Goal: Use online tool/utility: Utilize a website feature to perform a specific function

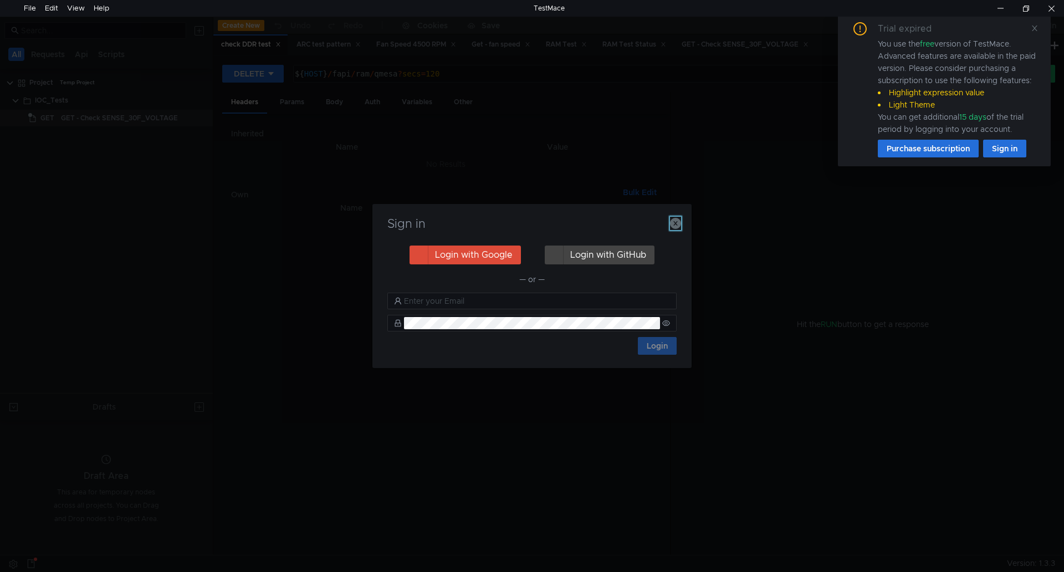
click at [679, 228] on icon "button" at bounding box center [675, 223] width 11 height 11
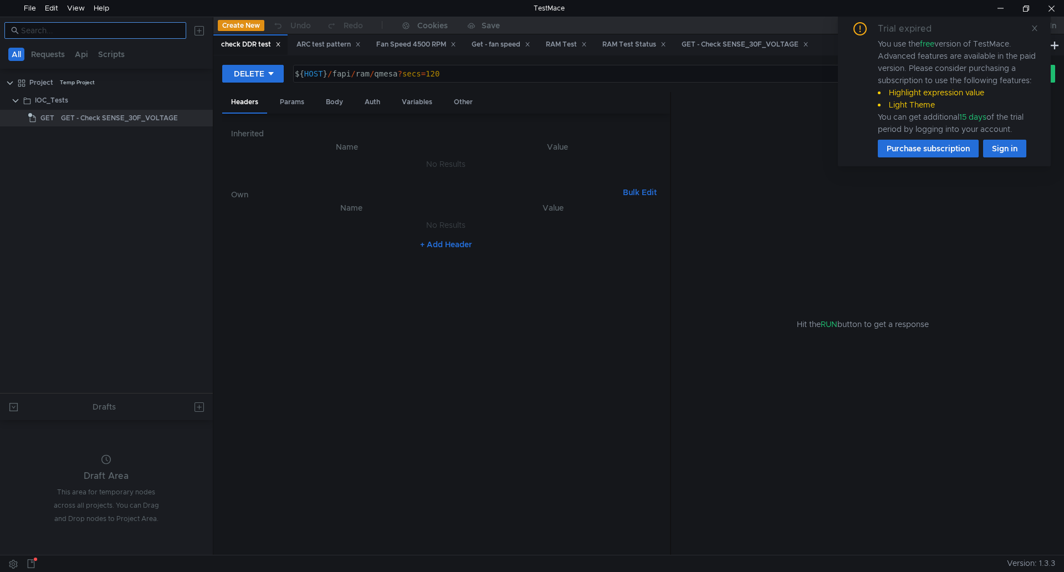
click at [50, 32] on input at bounding box center [100, 30] width 158 height 12
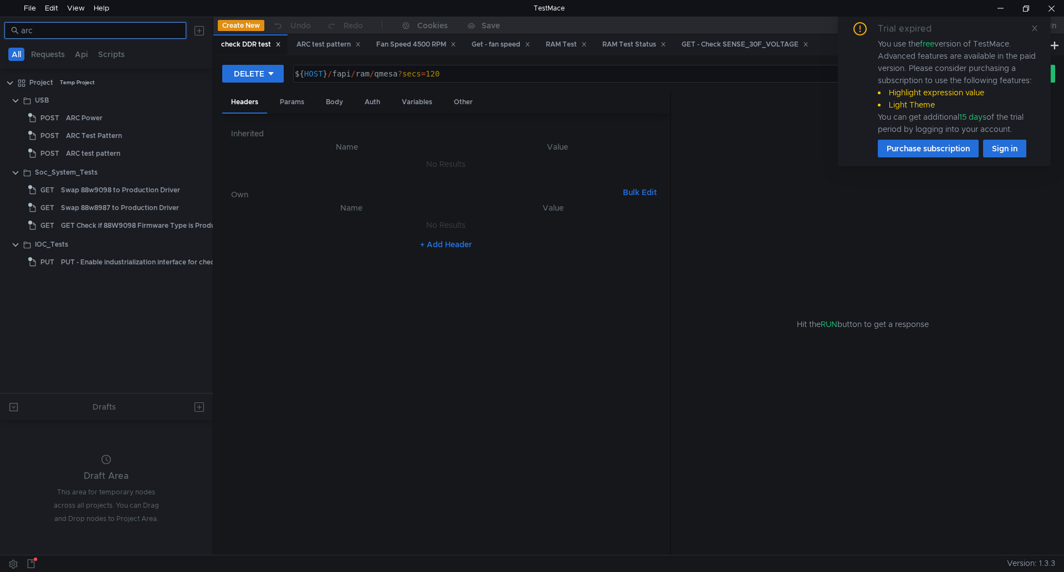
type input "arc"
click at [111, 137] on div "ARC Test Pattern" at bounding box center [94, 135] width 56 height 17
click at [1033, 29] on icon at bounding box center [1035, 28] width 8 height 8
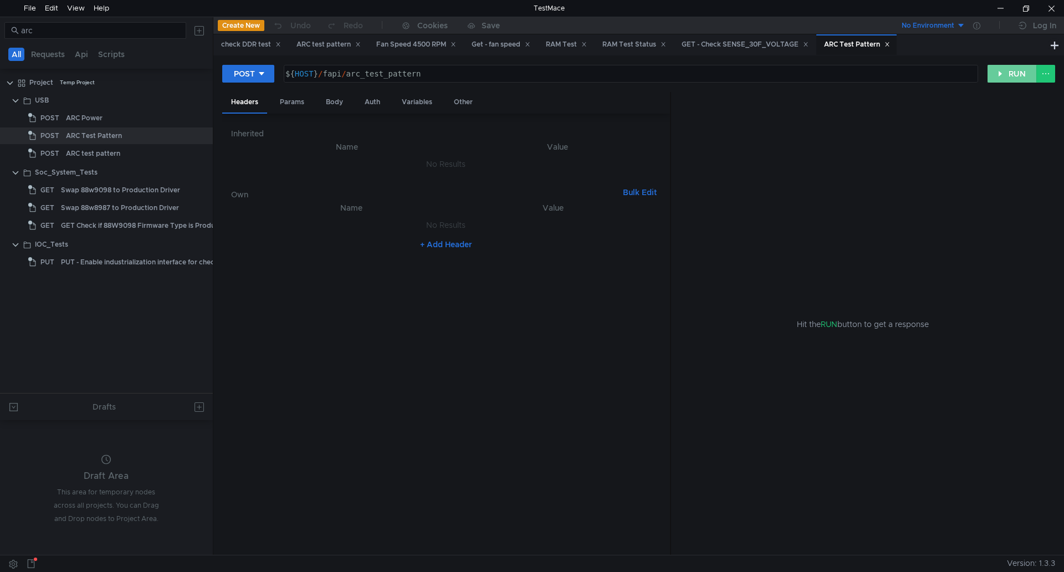
click at [1005, 70] on button "RUN" at bounding box center [1012, 74] width 49 height 18
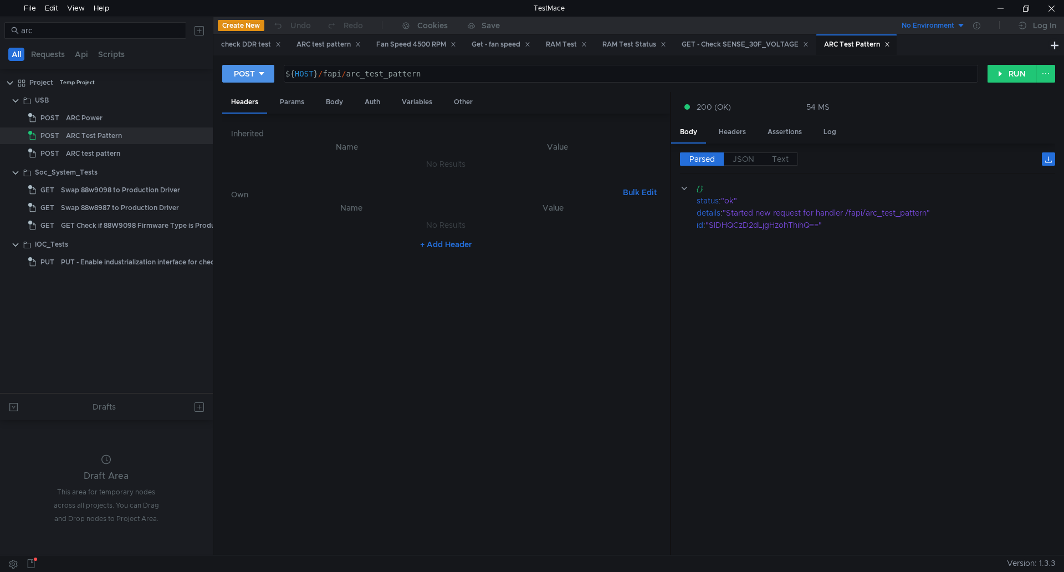
click at [265, 71] on button "POST" at bounding box center [248, 74] width 52 height 18
click at [248, 144] on li "DELETE" at bounding box center [248, 150] width 52 height 18
click at [1019, 76] on button "RUN" at bounding box center [1012, 74] width 49 height 18
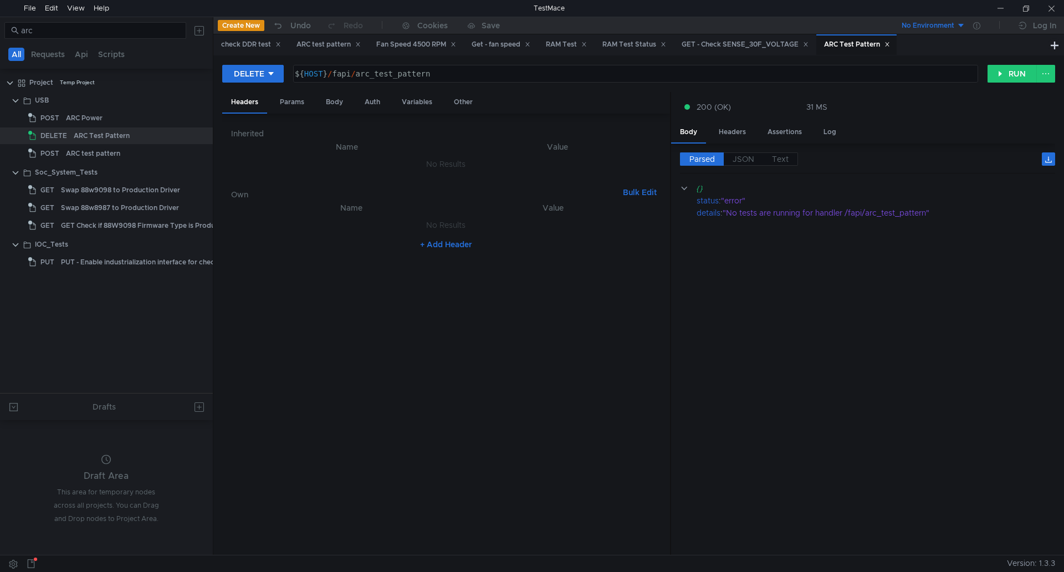
click at [933, 319] on cdk-virtual-scroll-viewport "{} status : "error" details : "No tests are running for handler /fapi/arc_test_…" at bounding box center [867, 364] width 375 height 364
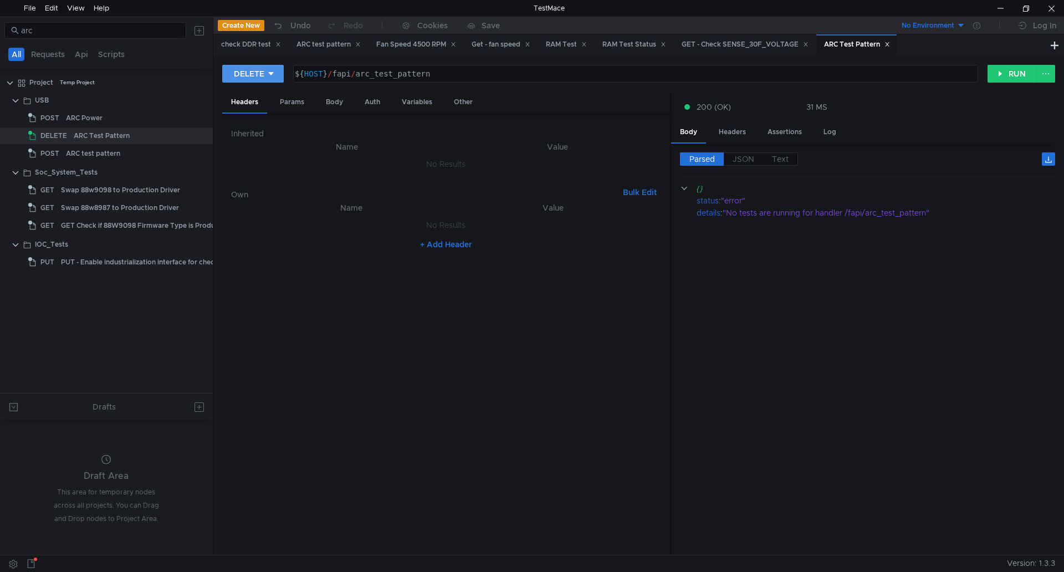
click at [256, 75] on div "DELETE" at bounding box center [249, 74] width 30 height 12
click at [252, 120] on li "POST" at bounding box center [252, 115] width 61 height 18
click at [1003, 74] on button "RUN" at bounding box center [1012, 74] width 49 height 18
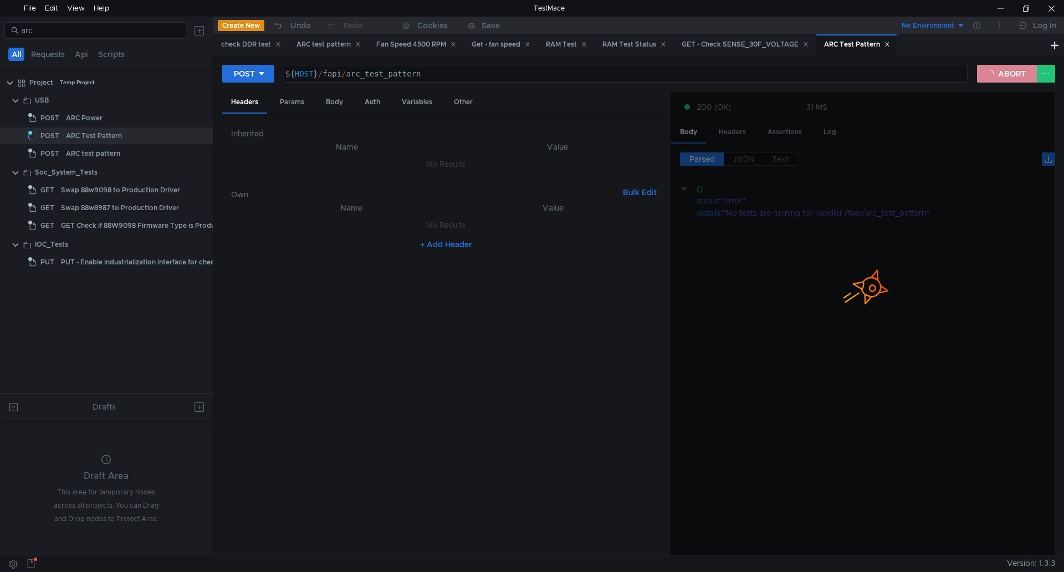
click at [1003, 74] on button "ABORT" at bounding box center [1007, 74] width 60 height 18
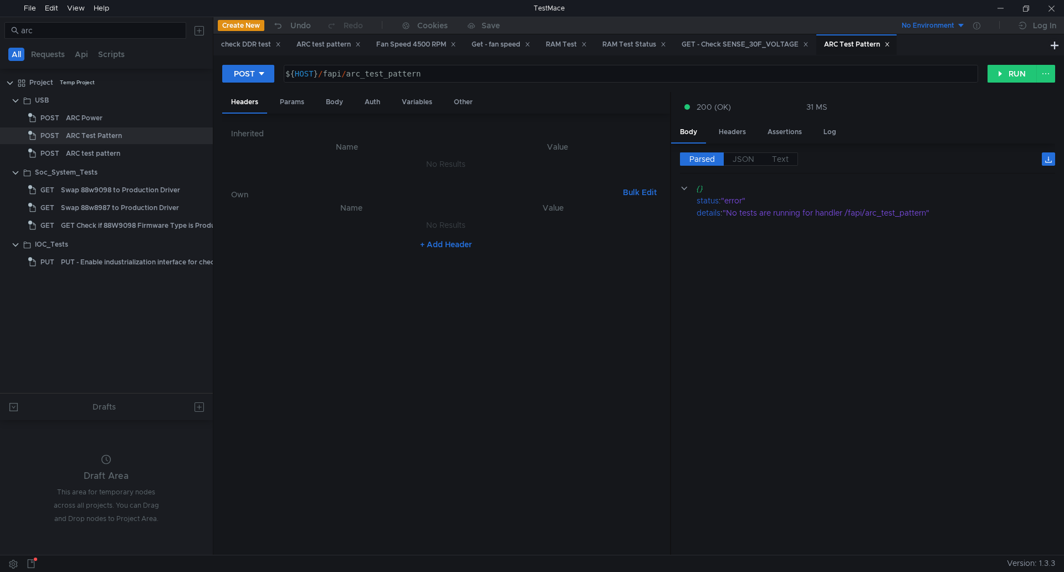
click at [925, 326] on cdk-virtual-scroll-viewport "{} status : "error" details : "No tests are running for handler /fapi/arc_test_…" at bounding box center [867, 364] width 375 height 364
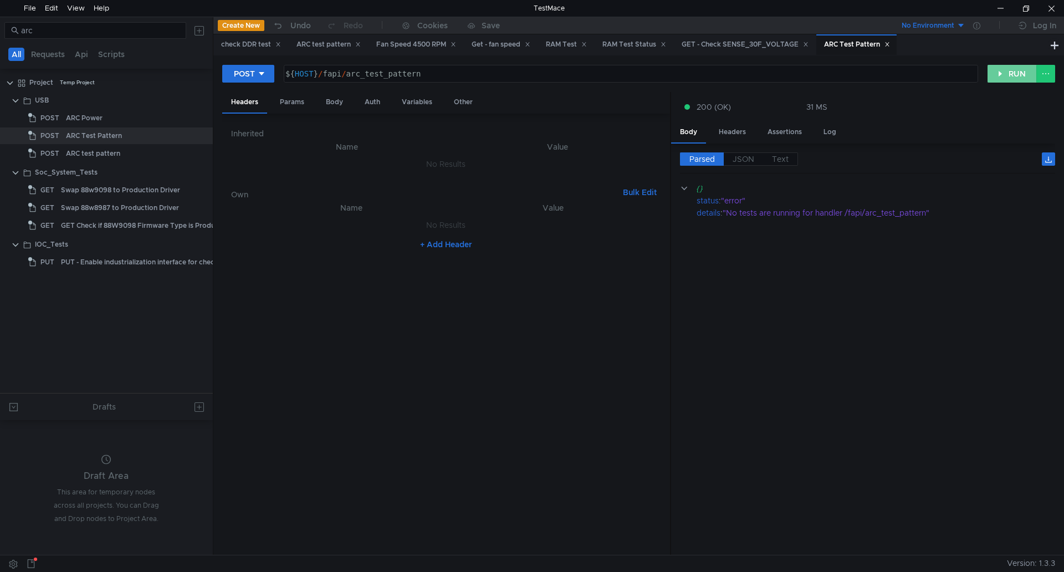
click at [1014, 76] on button "RUN" at bounding box center [1012, 74] width 49 height 18
click at [1002, 0] on div at bounding box center [1000, 8] width 25 height 17
click at [109, 114] on div "ARC Power" at bounding box center [123, 118] width 115 height 17
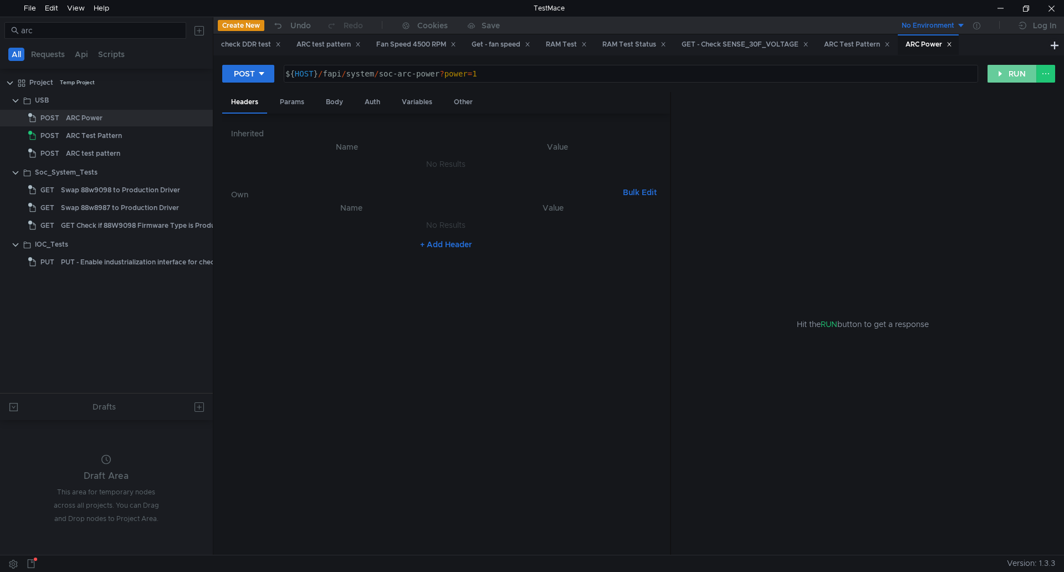
click at [1000, 80] on button "RUN" at bounding box center [1012, 74] width 49 height 18
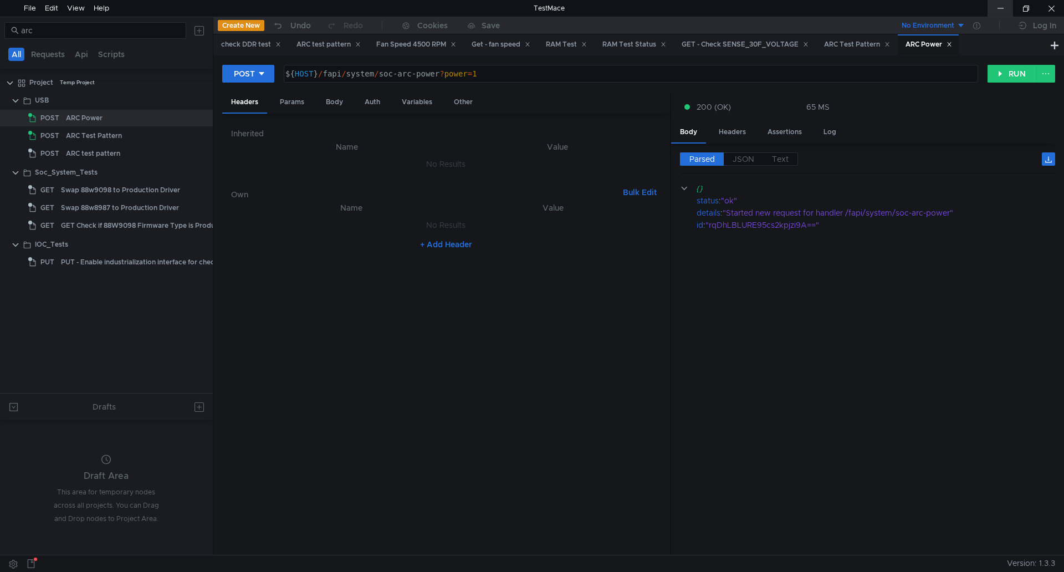
click at [1003, 12] on div at bounding box center [1000, 8] width 25 height 17
click at [269, 73] on button "POST" at bounding box center [248, 74] width 52 height 18
click at [257, 146] on li "DELETE" at bounding box center [248, 150] width 52 height 18
click at [1016, 72] on button "RUN" at bounding box center [1012, 74] width 49 height 18
click at [271, 73] on icon at bounding box center [271, 73] width 6 height 3
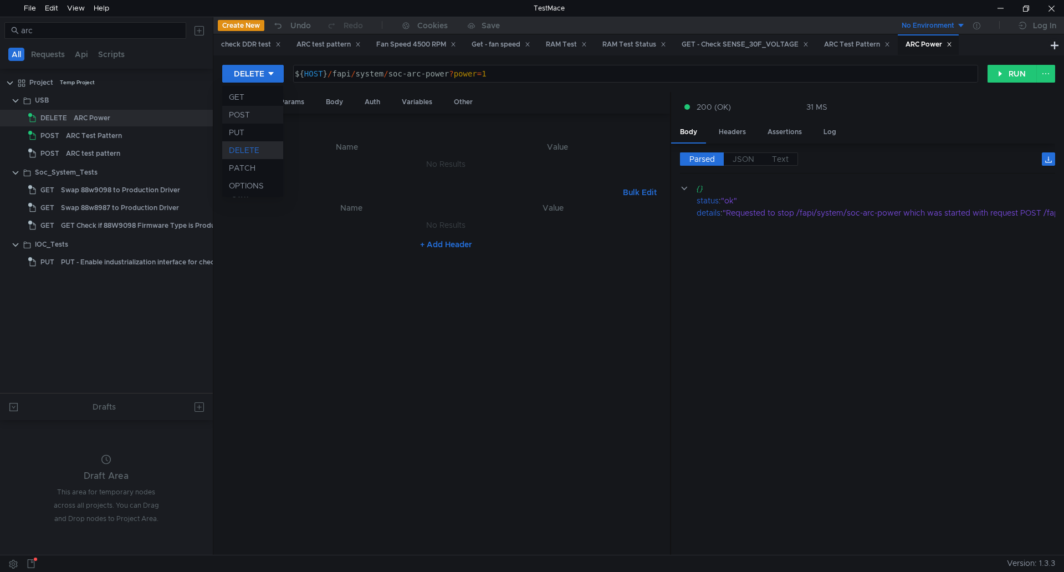
click at [264, 115] on li "POST" at bounding box center [252, 115] width 61 height 18
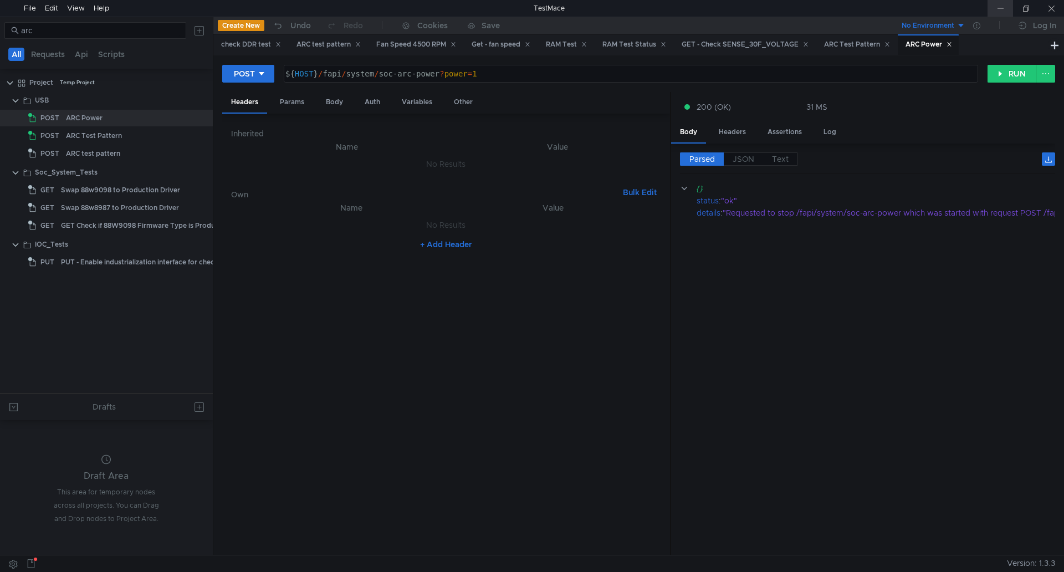
click at [1001, 3] on div at bounding box center [1000, 8] width 25 height 17
